Goal: Task Accomplishment & Management: Manage account settings

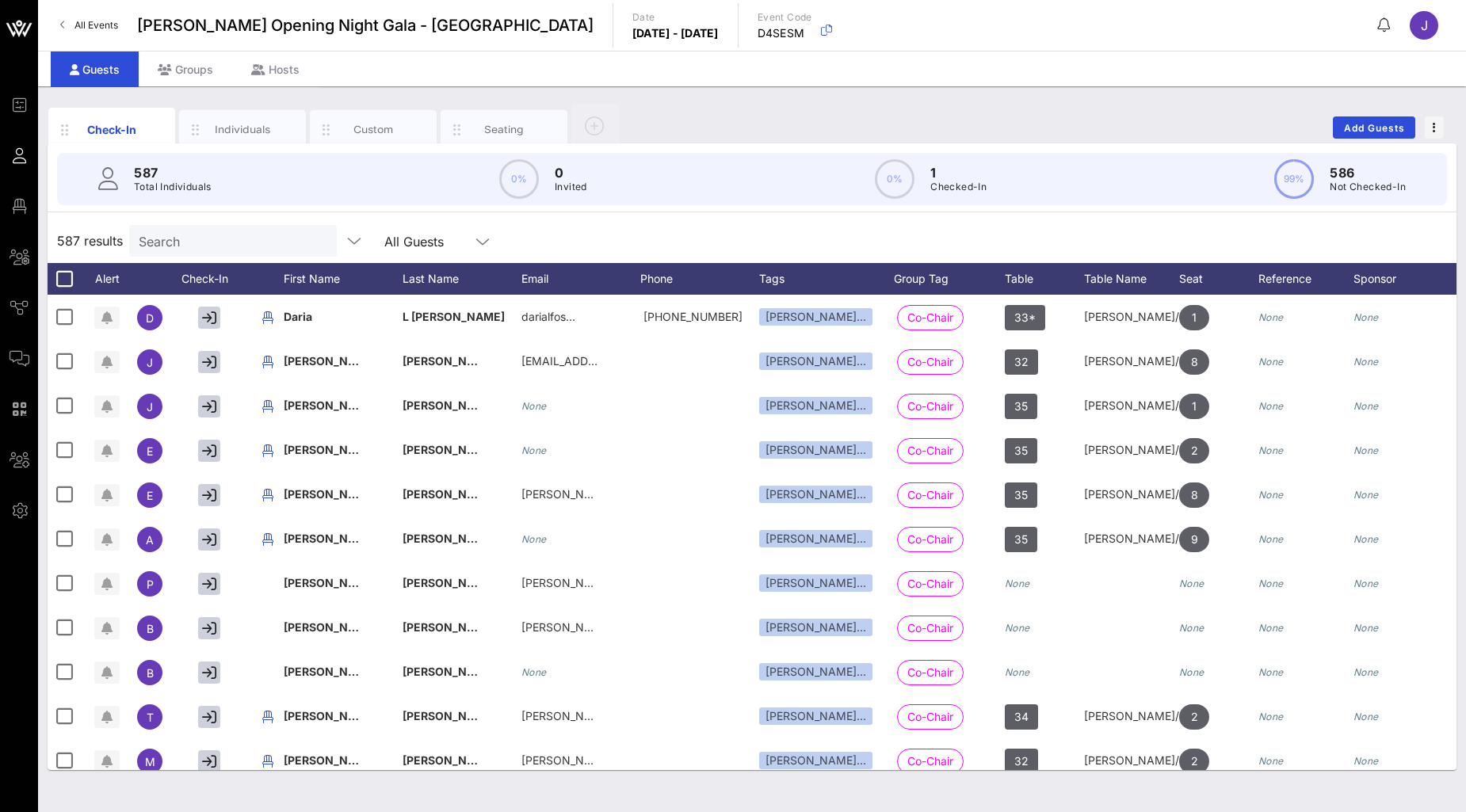
click at [99, 24] on span "All Events" at bounding box center [96, 25] width 44 height 12
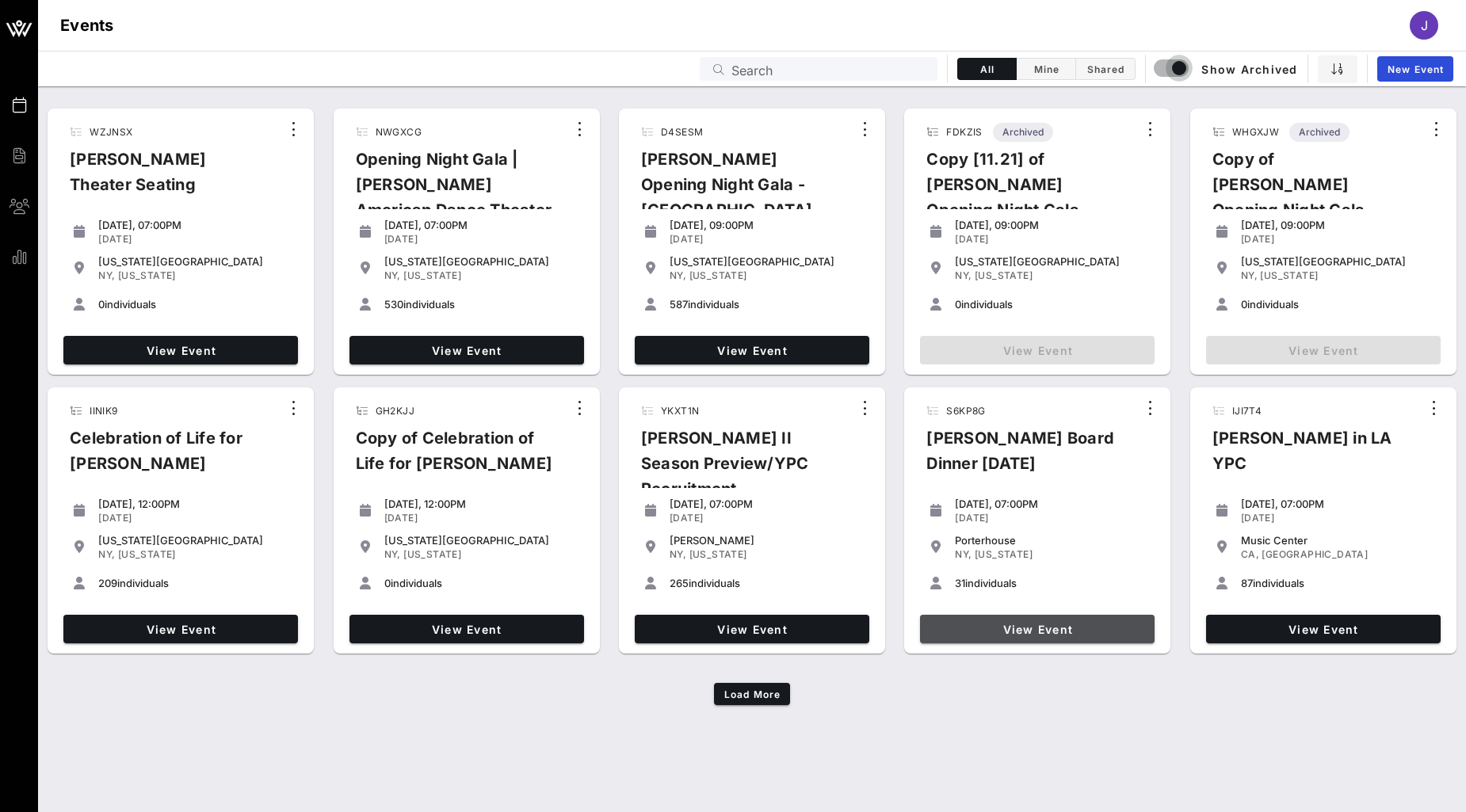
click at [1083, 636] on link "View Event" at bounding box center [1036, 628] width 235 height 28
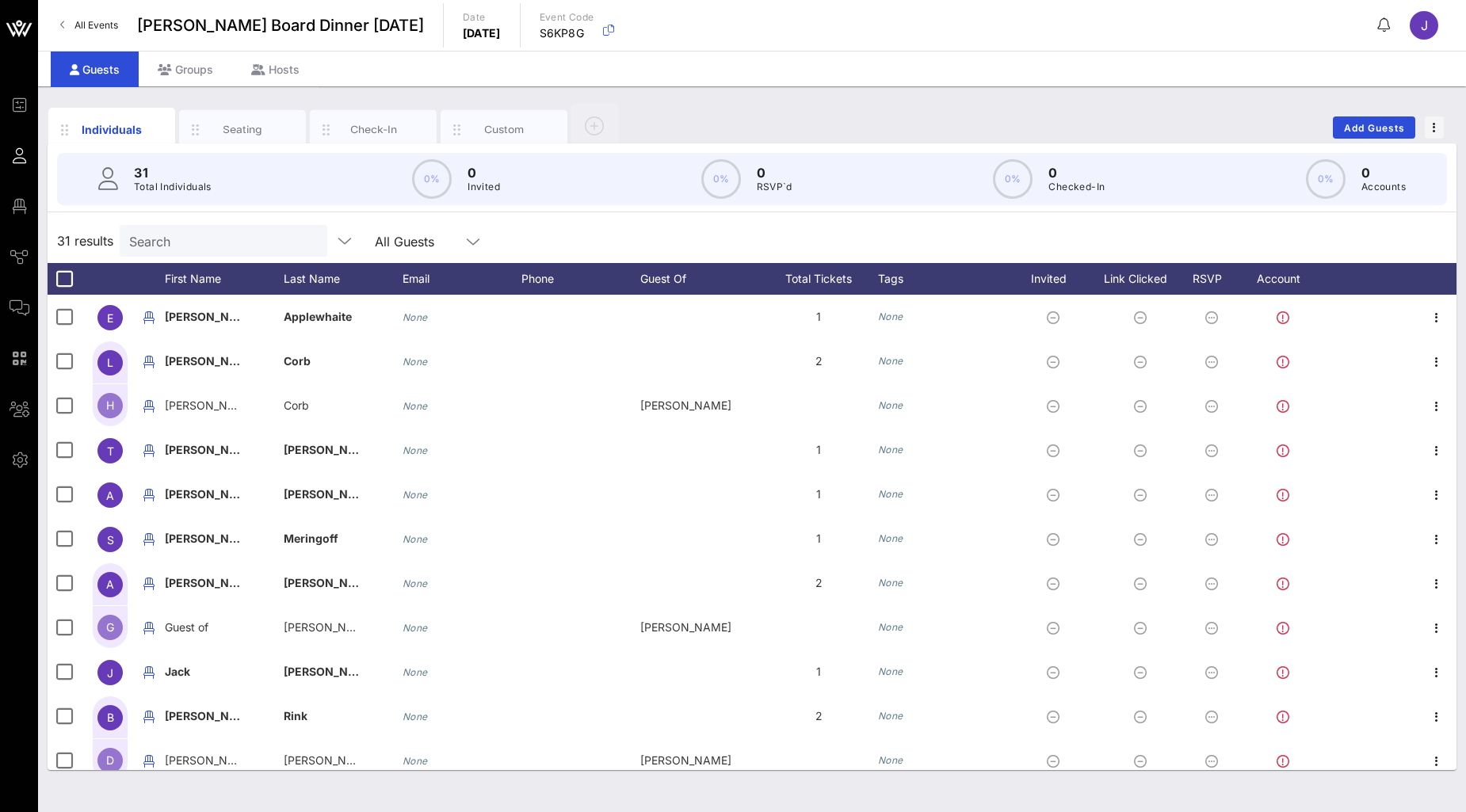
click at [90, 16] on link "All Events" at bounding box center [89, 25] width 77 height 25
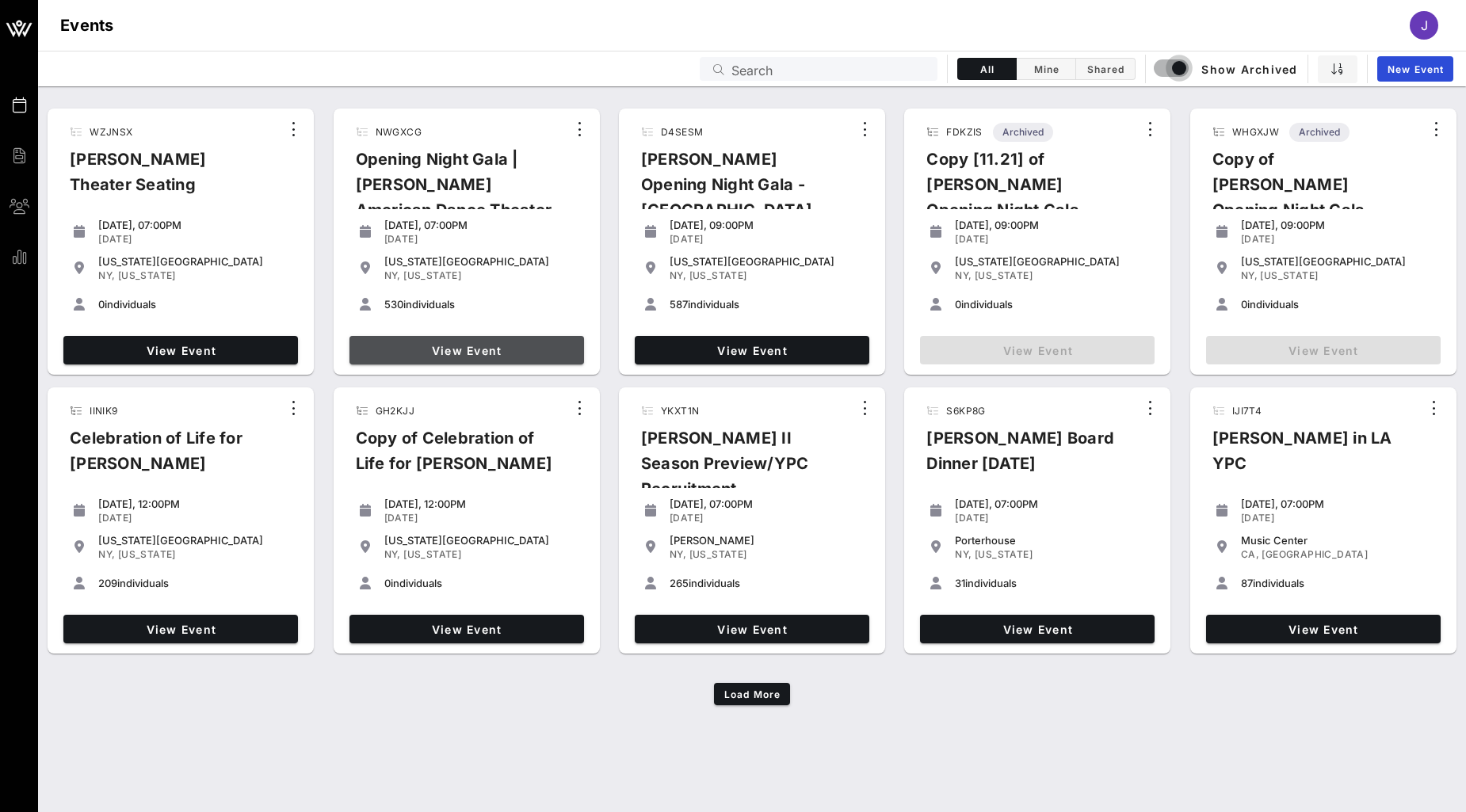
click at [494, 350] on span "View Event" at bounding box center [466, 350] width 222 height 14
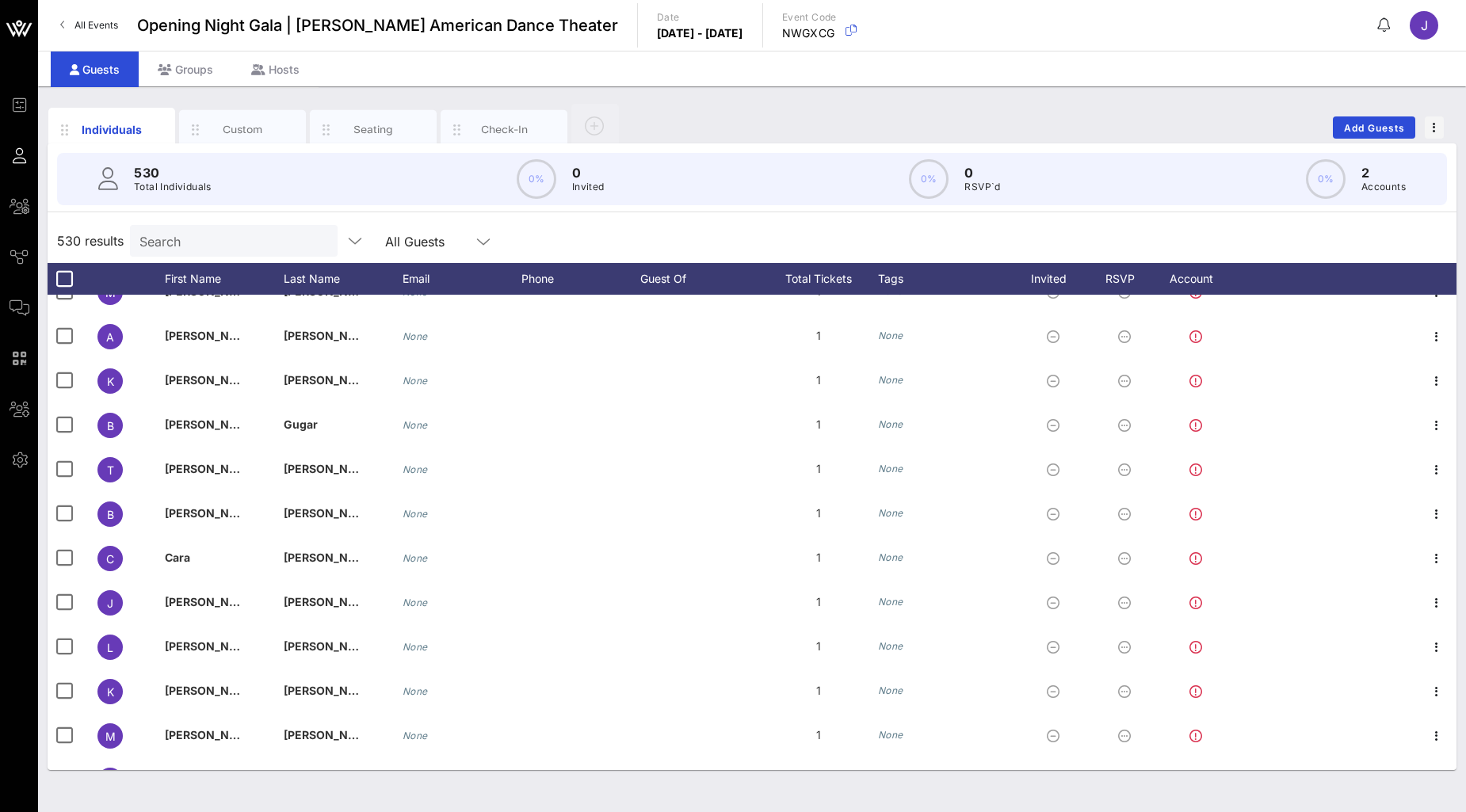
scroll to position [2640, 0]
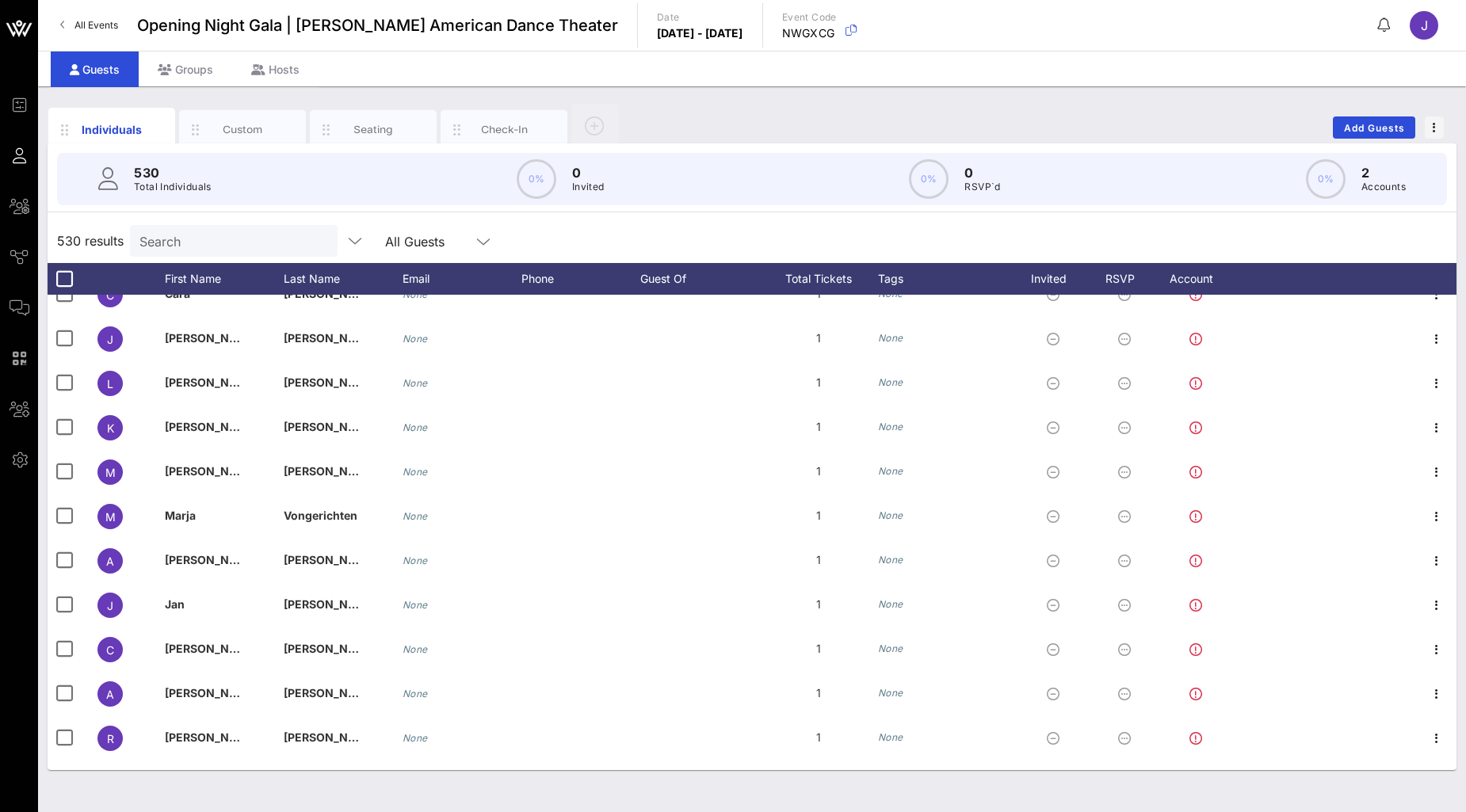
click at [72, 19] on link "All Events" at bounding box center [89, 25] width 77 height 25
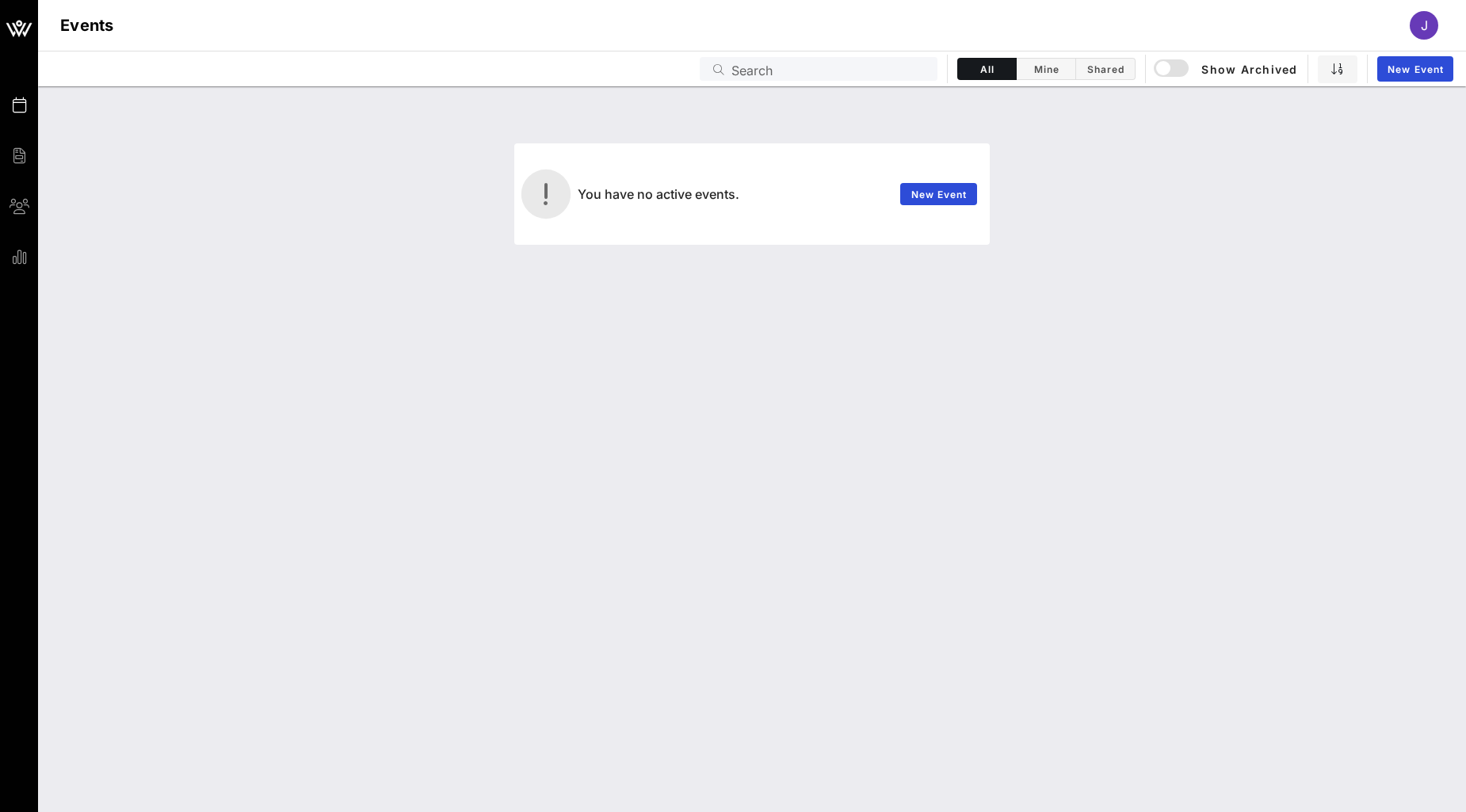
click at [1147, 258] on div "You have no active events. New Event" at bounding box center [752, 176] width 1428 height 180
click at [1153, 64] on div "button" at bounding box center [1163, 68] width 23 height 23
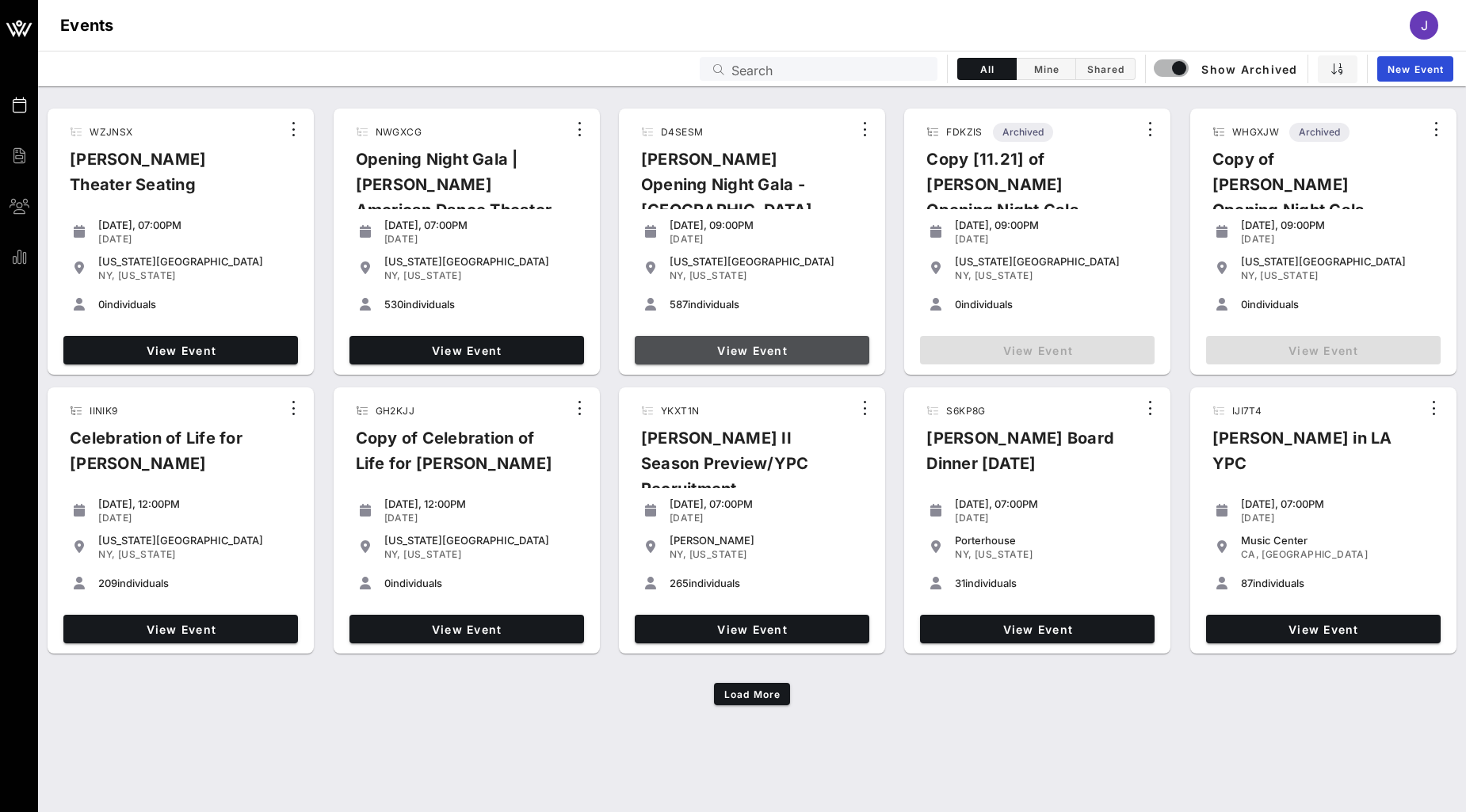
click at [756, 346] on span "View Event" at bounding box center [751, 350] width 222 height 14
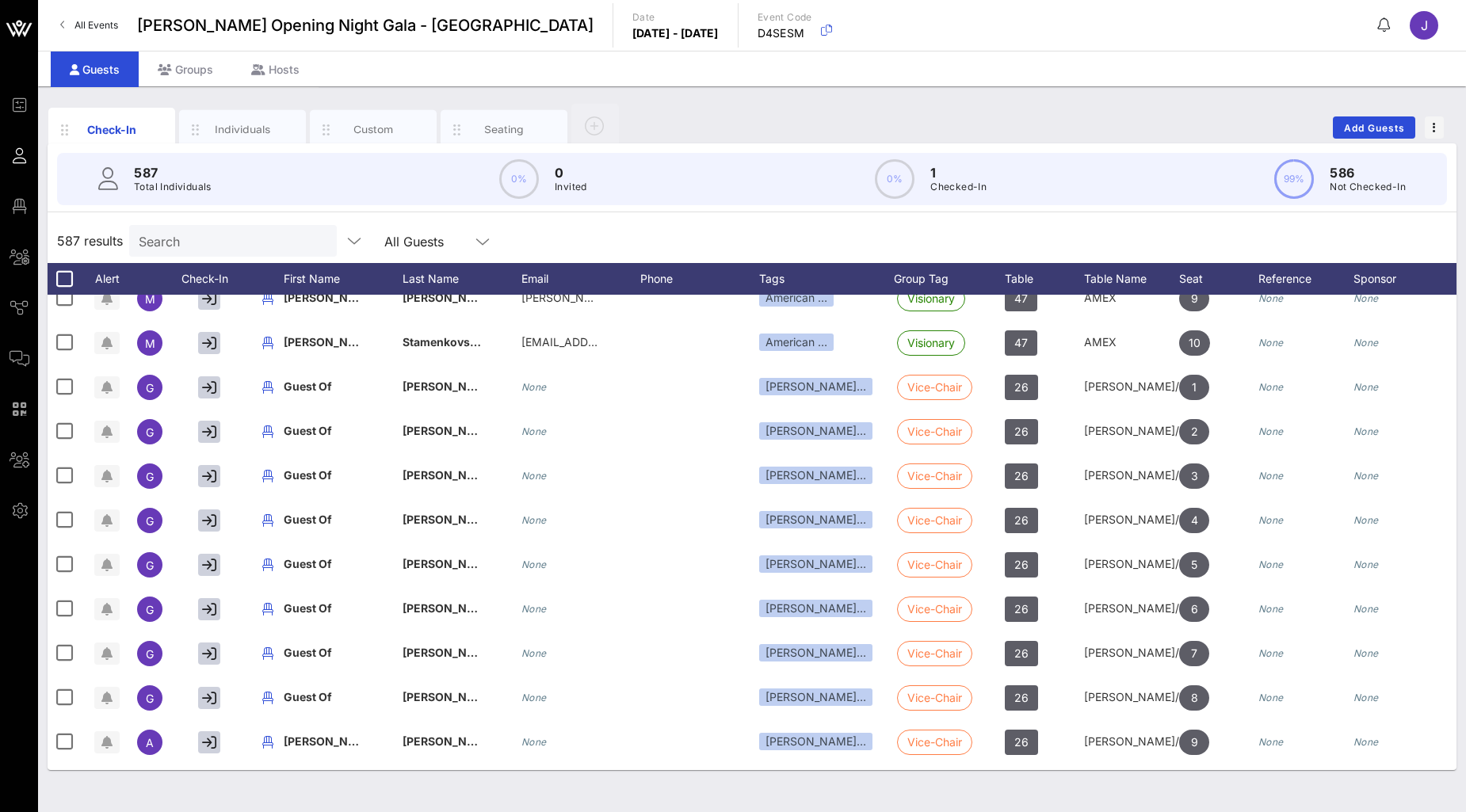
scroll to position [3167, 0]
click at [723, 106] on div "Check-In Individuals Custom Seating Add Guests" at bounding box center [752, 127] width 1409 height 51
click at [1088, 117] on div "Check-In Individuals Custom Seating Add Guests" at bounding box center [752, 127] width 1409 height 51
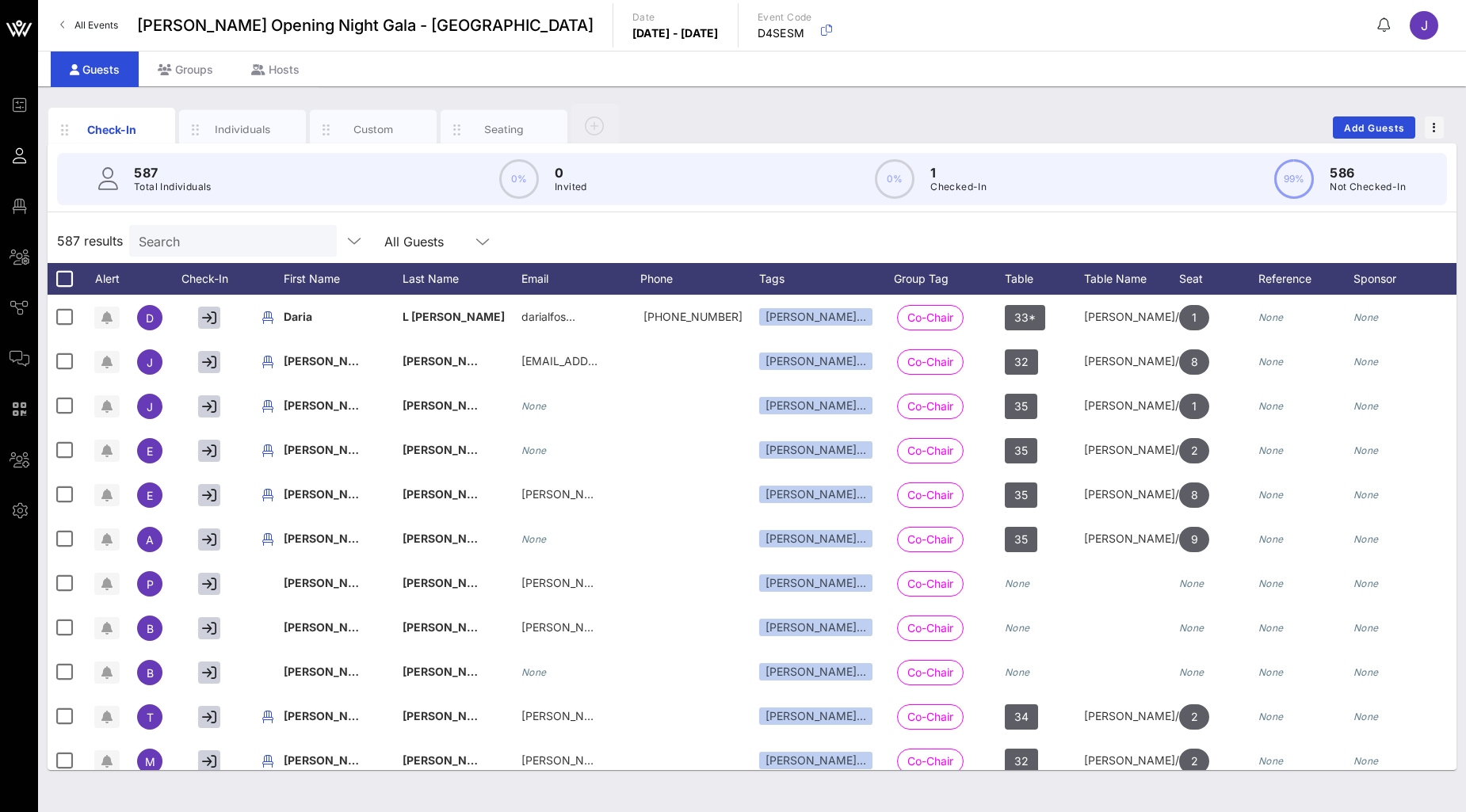
click at [69, 14] on link "All Events" at bounding box center [89, 25] width 77 height 25
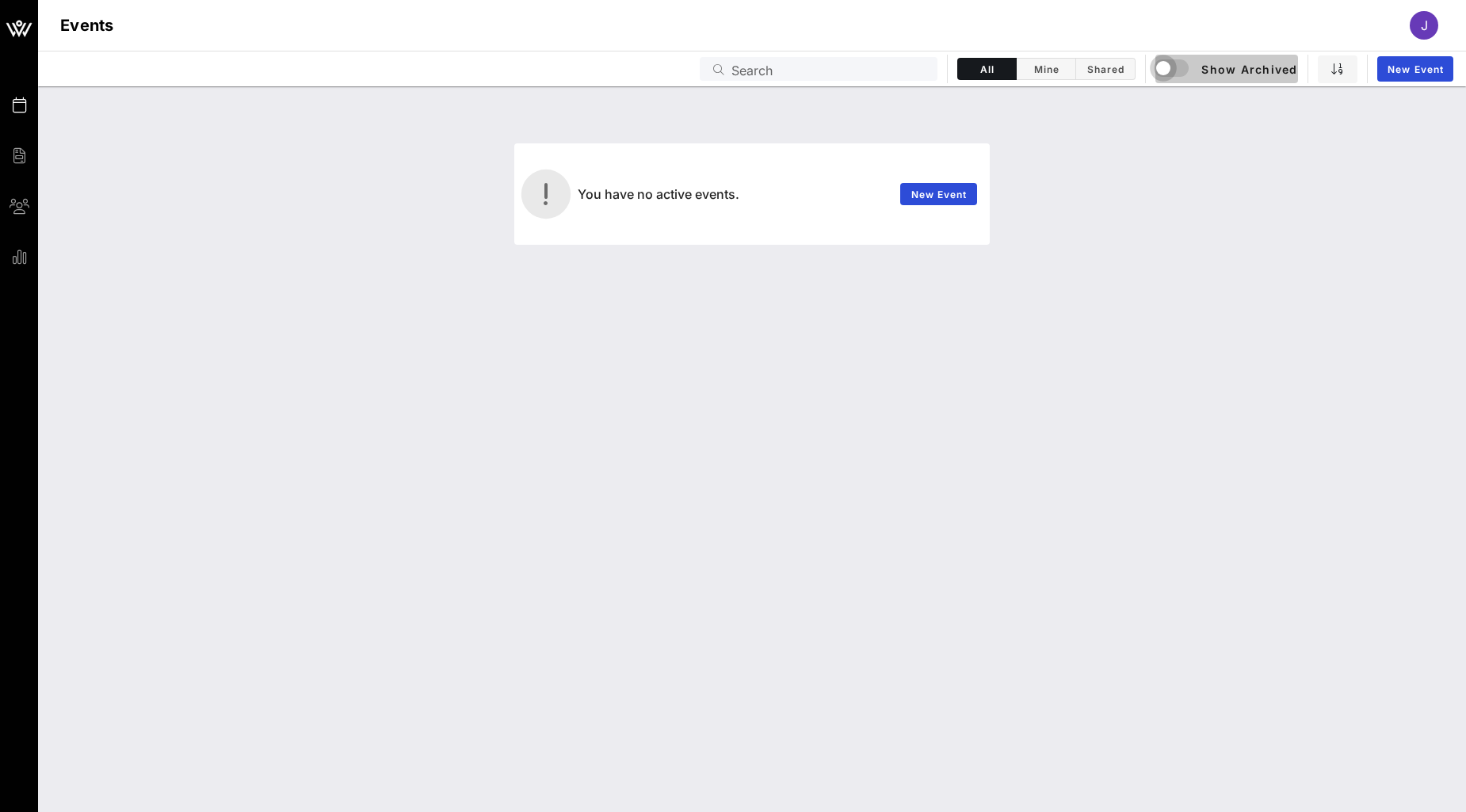
click at [1169, 69] on div "button" at bounding box center [1163, 68] width 23 height 23
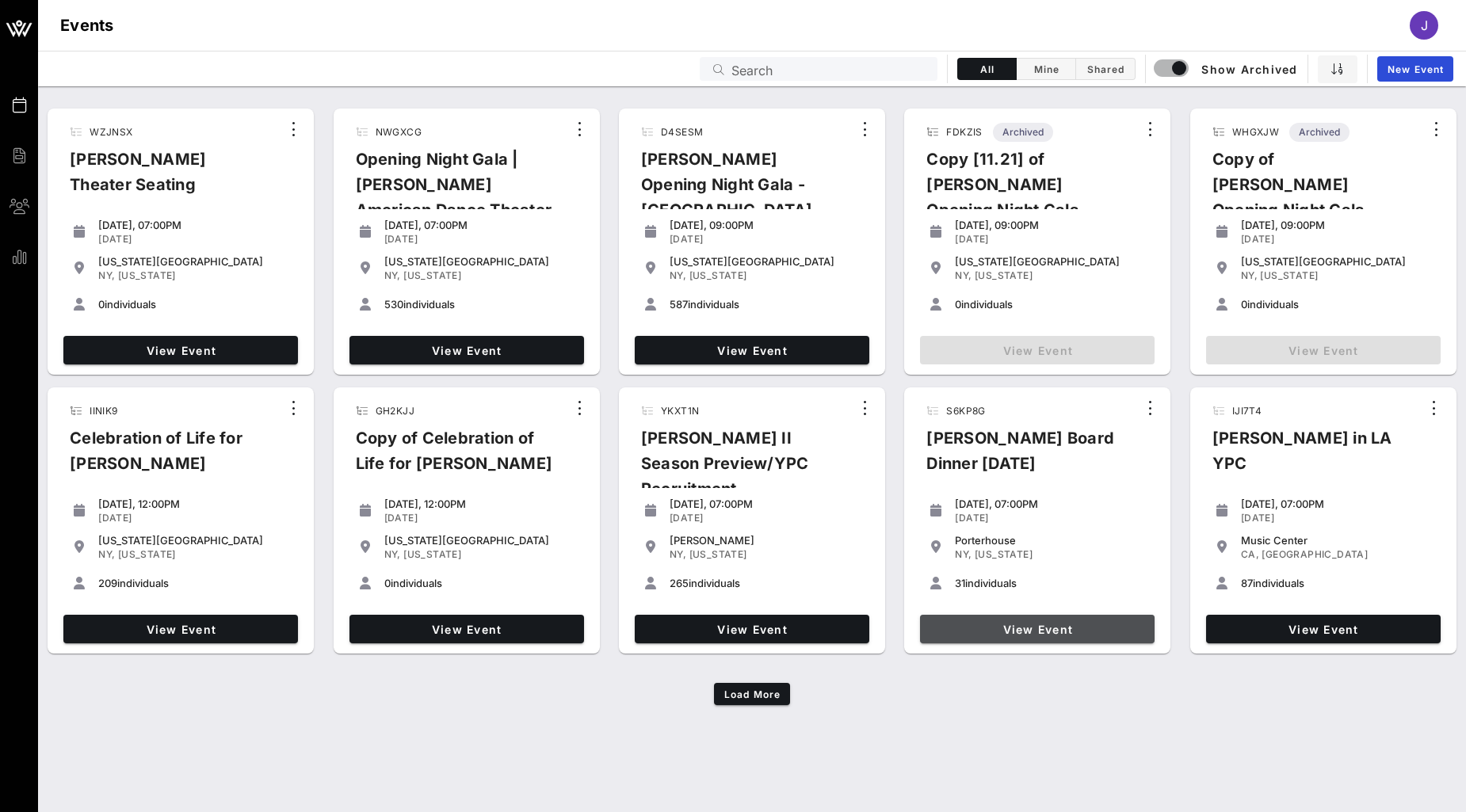
click at [1052, 642] on link "View Event" at bounding box center [1036, 628] width 235 height 28
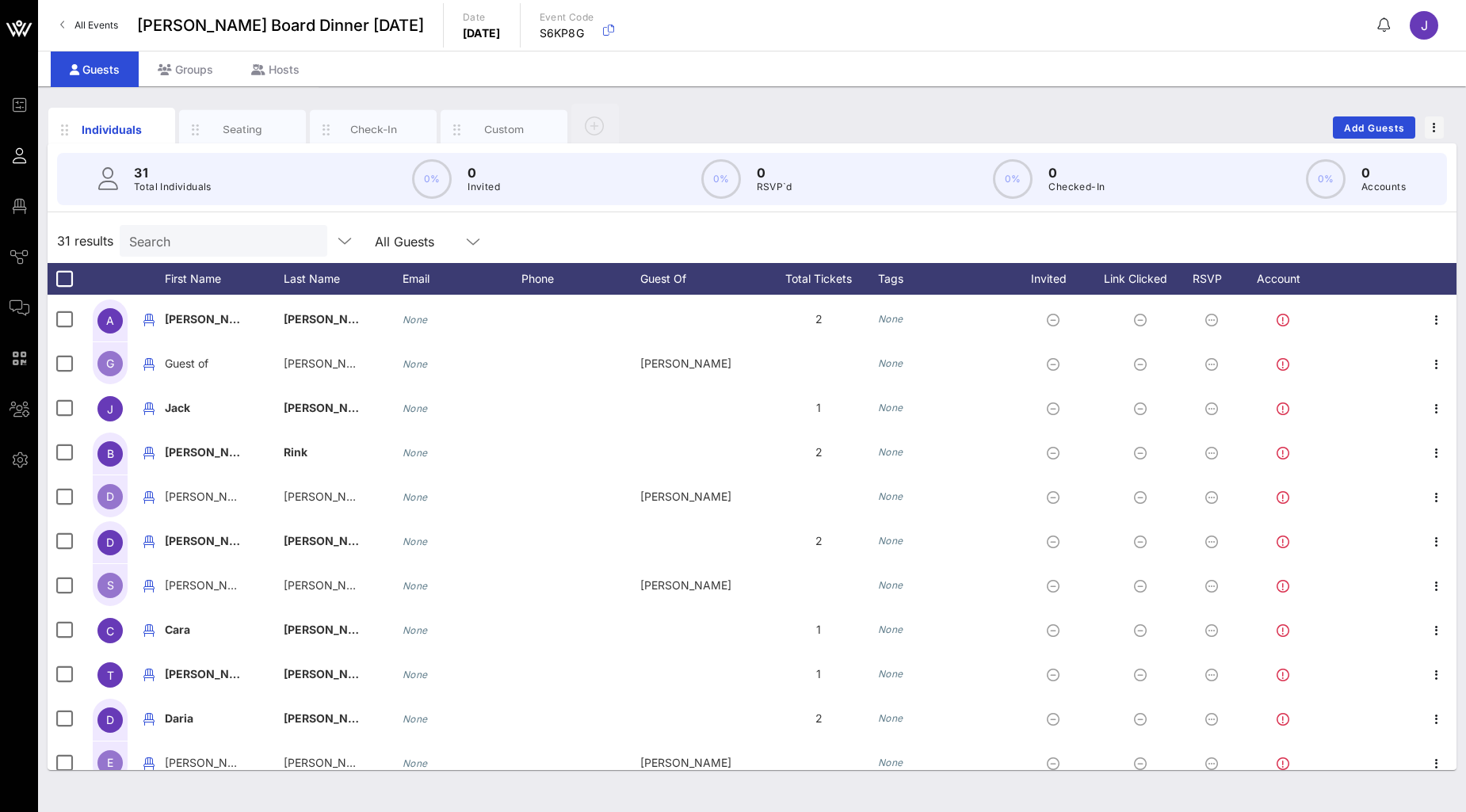
scroll to position [351, 0]
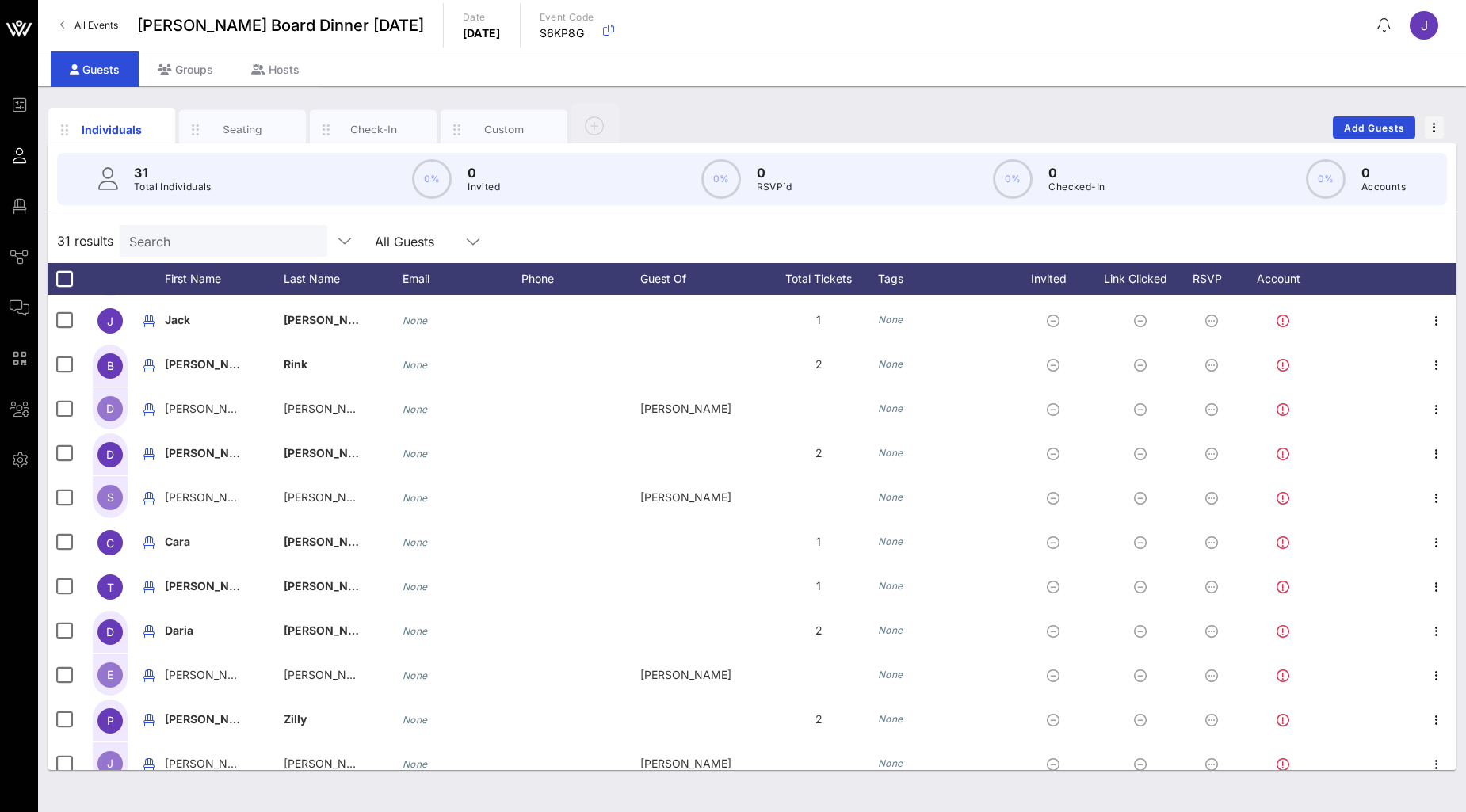
click at [791, 80] on div "Guests Groups Hosts" at bounding box center [752, 68] width 1428 height 35
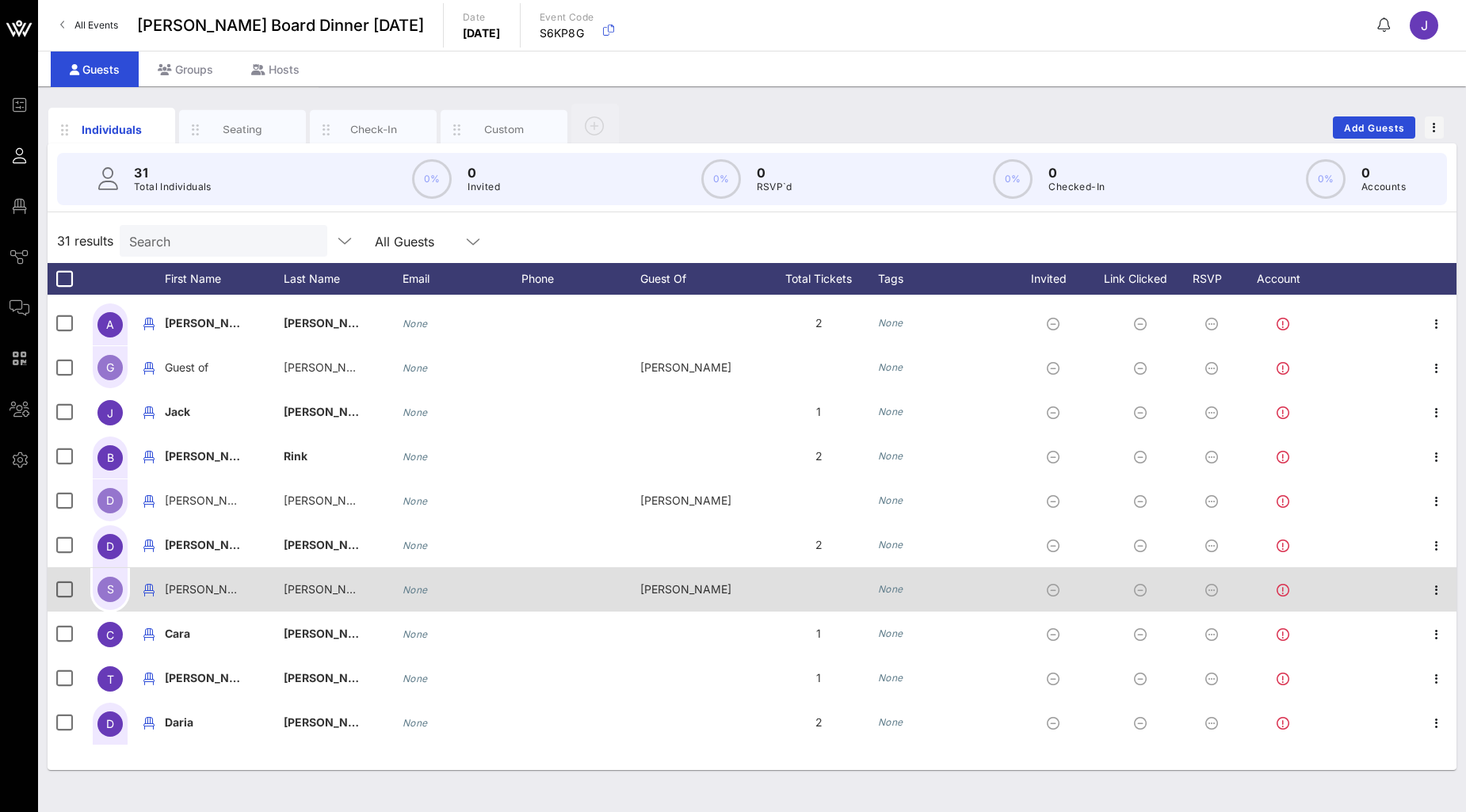
scroll to position [19, 0]
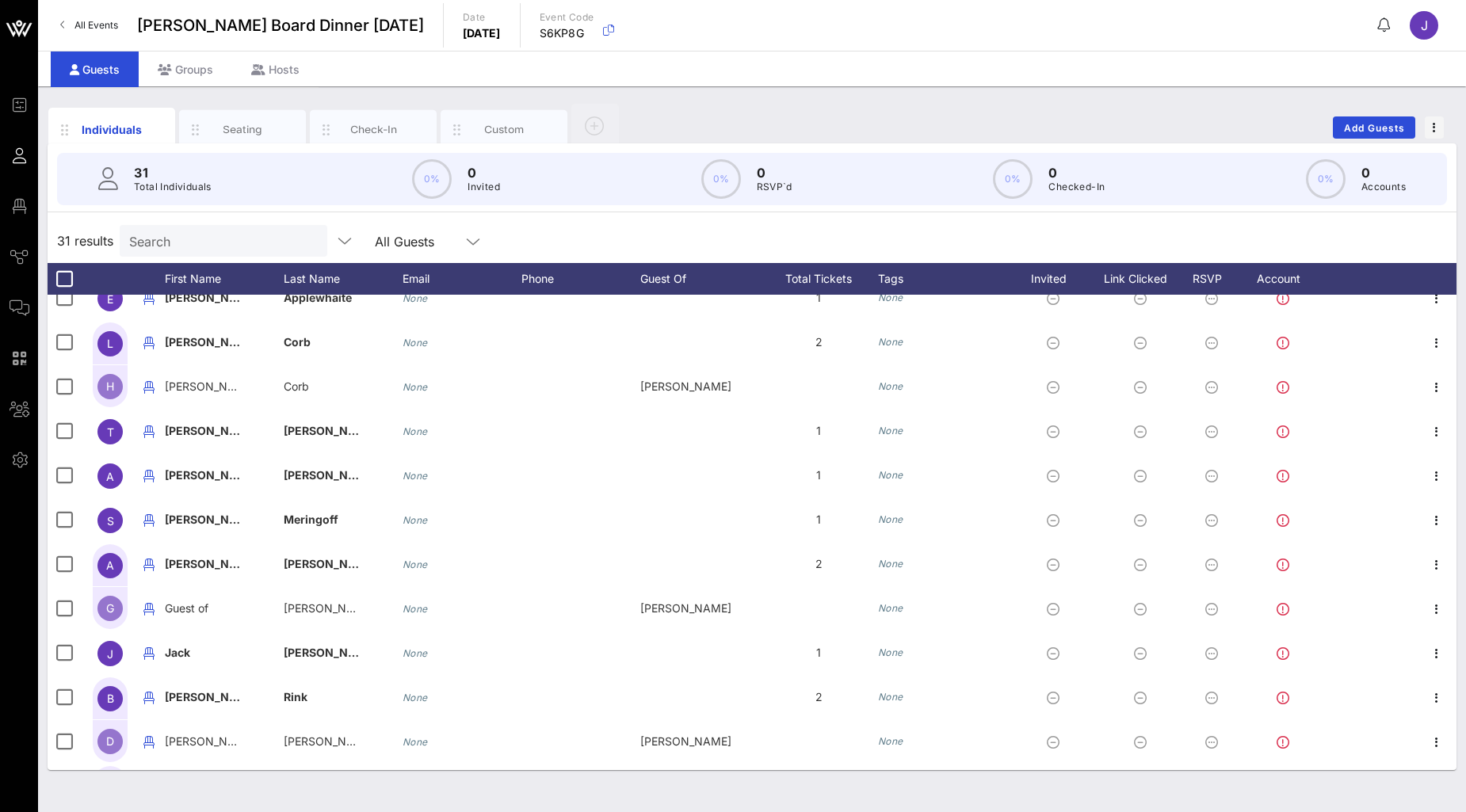
click at [710, 93] on div "Individuals Seating Check-In Custom Add Guests 31 Total Individuals 0% 0 Invite…" at bounding box center [752, 449] width 1428 height 726
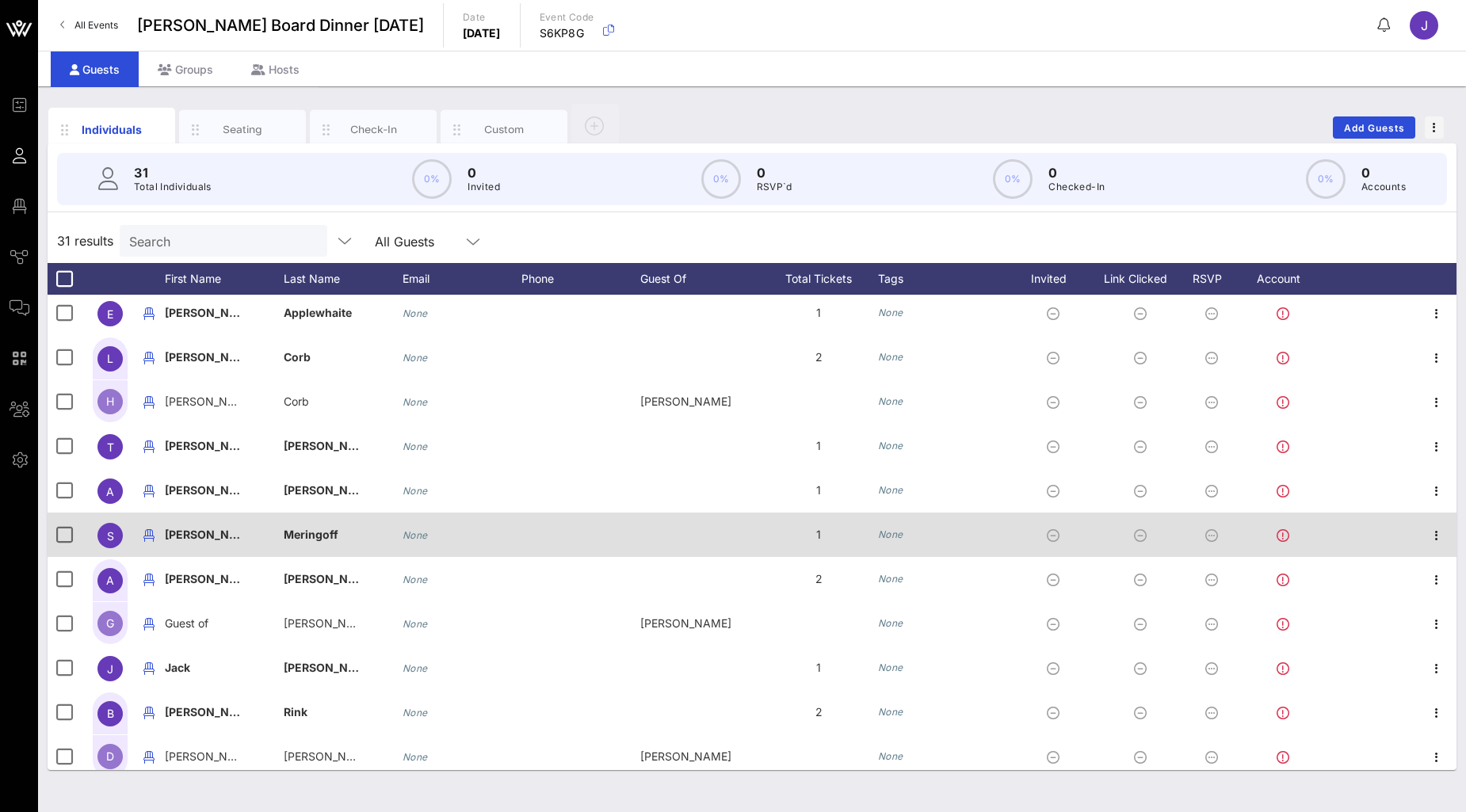
scroll to position [0, 0]
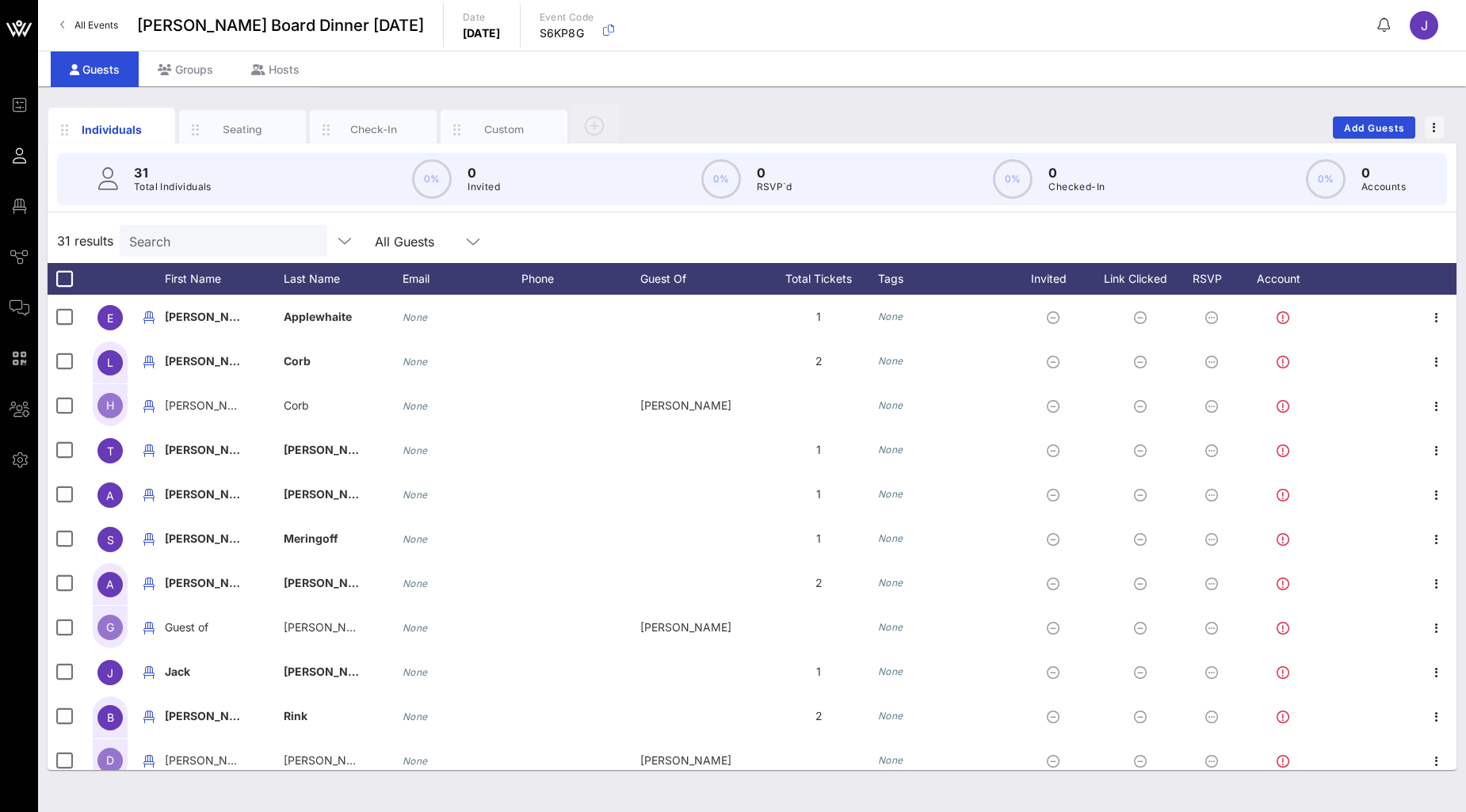
click at [889, 97] on div "Individuals Seating Check-In Custom Add Guests 31 Total Individuals 0% 0 Invite…" at bounding box center [752, 449] width 1428 height 726
click at [914, 10] on div "All Events [PERSON_NAME] Board Dinner [DATE] Date [DATE] Event Code S6KP8G J" at bounding box center [752, 25] width 1428 height 51
